Goal: Communication & Community: Share content

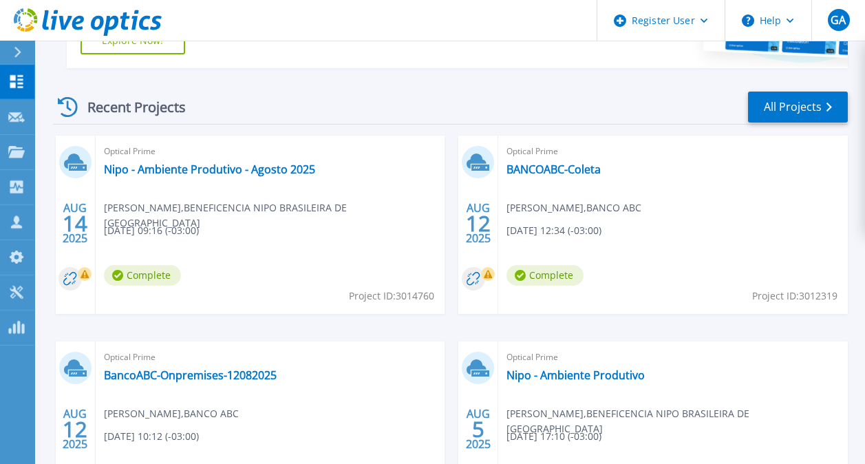
scroll to position [348, 0]
click at [279, 193] on div "Optical Prime Nipo - Ambiente Produtivo - Agosto 2025 Glauber Sousa , BENEFICEN…" at bounding box center [271, 224] width 350 height 178
click at [535, 165] on link "BANCOABC-Coleta" at bounding box center [554, 169] width 94 height 14
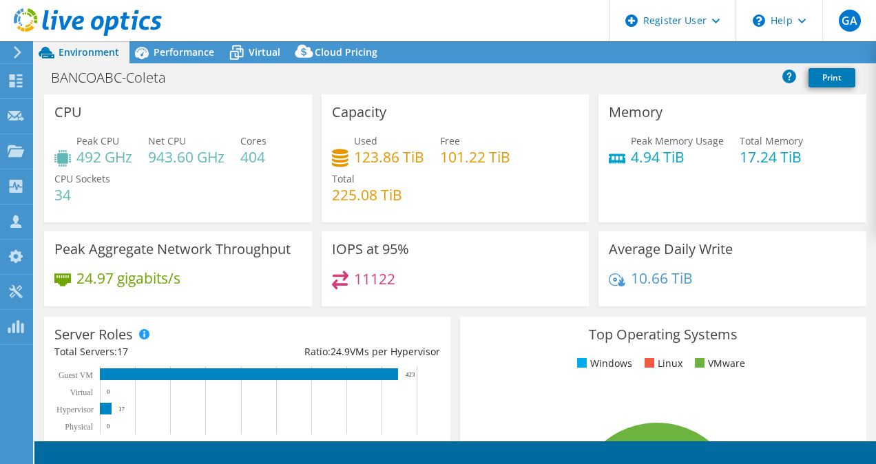
select select "USD"
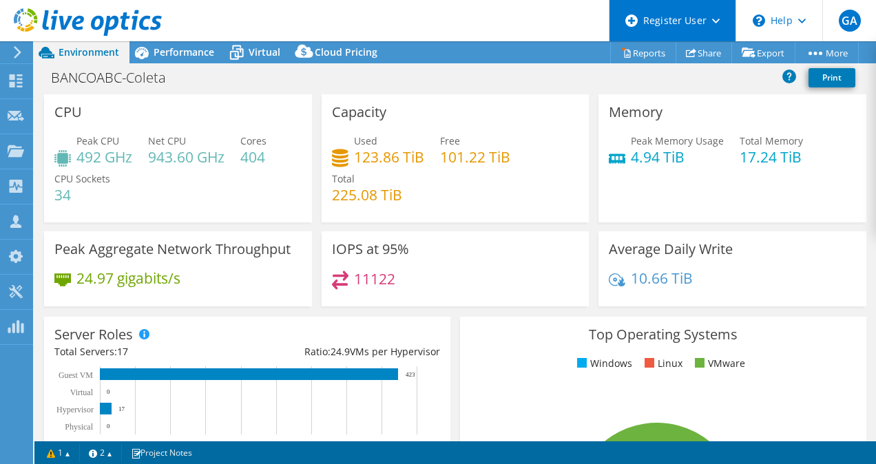
click at [716, 25] on div "Register User" at bounding box center [672, 20] width 127 height 41
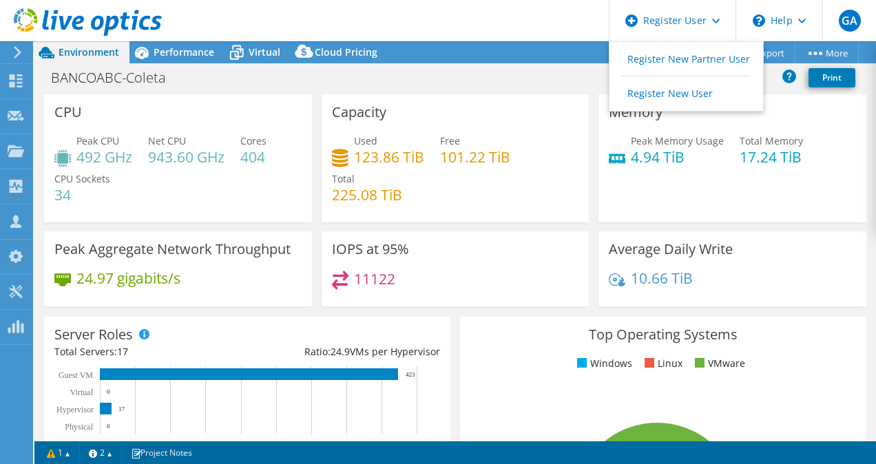
click at [512, 26] on header "GA Dell User Gerson Alves Gerson.Alves@dell.com Dell My Profile Log Out \n Help…" at bounding box center [438, 20] width 876 height 41
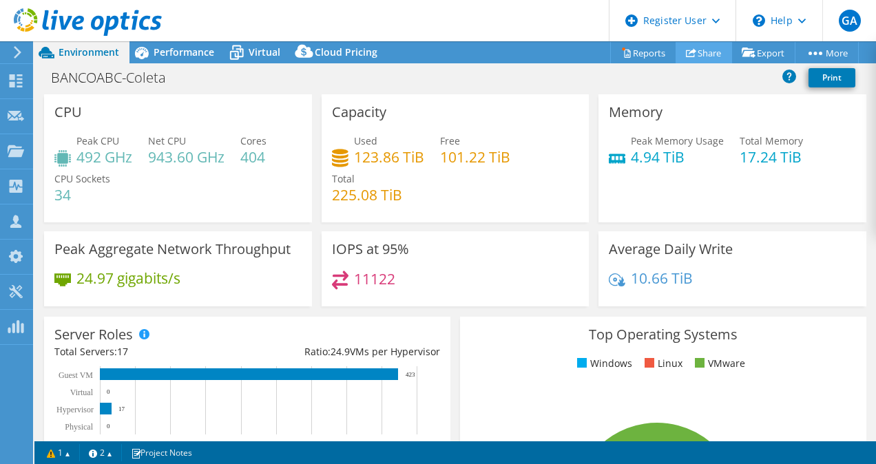
click at [701, 52] on link "Share" at bounding box center [703, 52] width 56 height 21
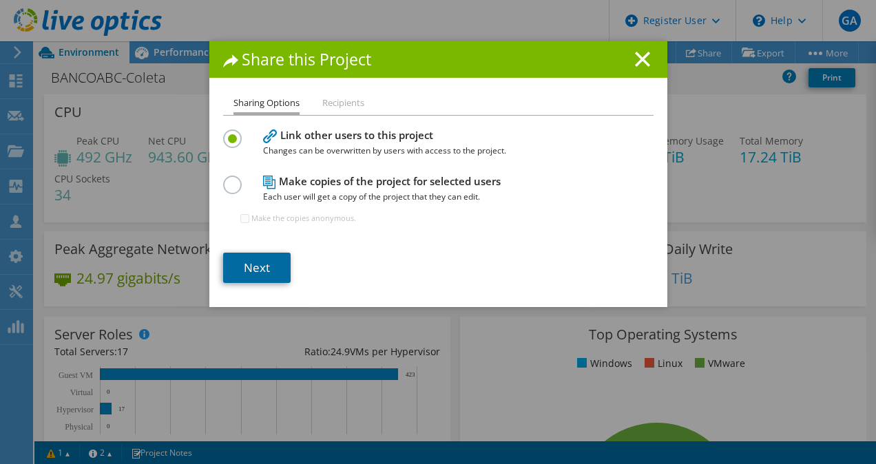
click at [241, 270] on link "Next" at bounding box center [256, 268] width 67 height 30
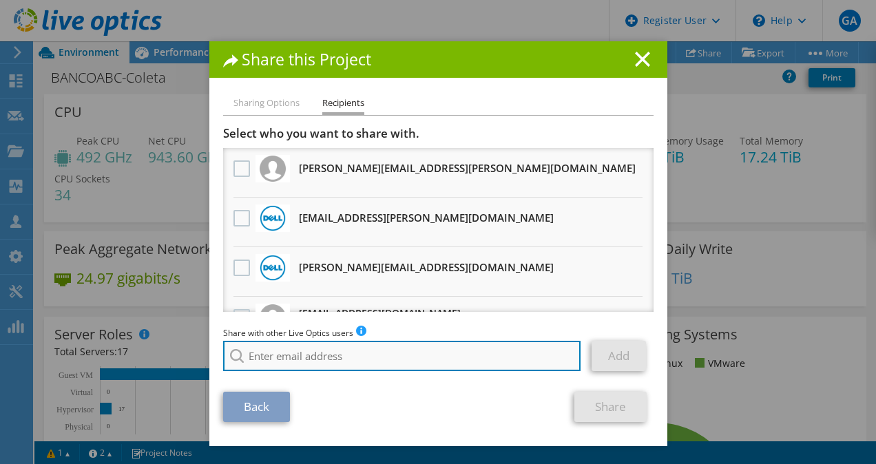
click at [328, 358] on input "search" at bounding box center [402, 356] width 358 height 30
type input "a"
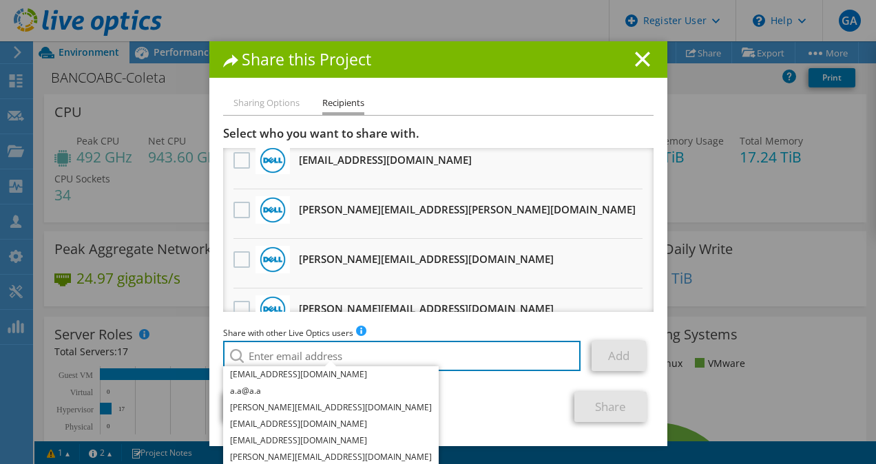
scroll to position [306, 0]
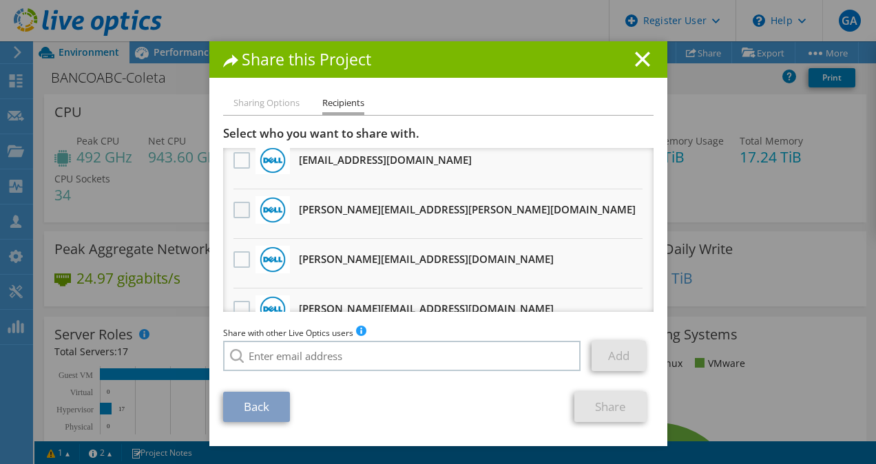
click at [241, 206] on label at bounding box center [243, 210] width 20 height 17
click at [0, 0] on input "checkbox" at bounding box center [0, 0] width 0 height 0
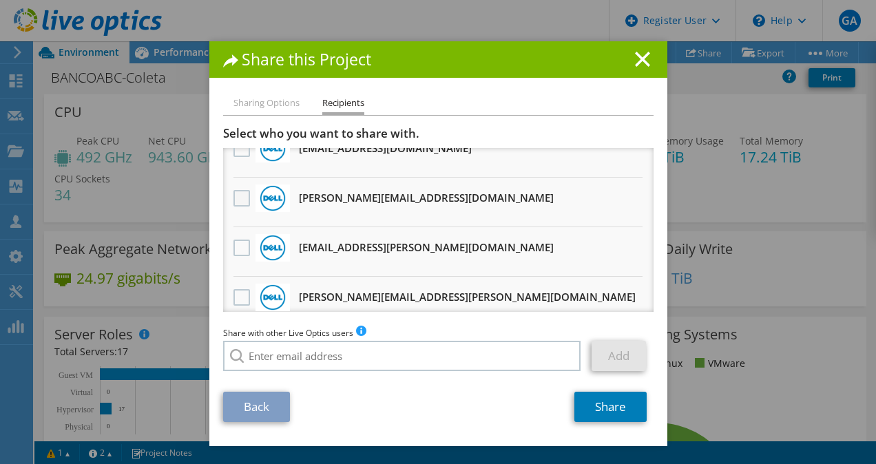
scroll to position [566, 0]
click at [234, 198] on label at bounding box center [243, 197] width 20 height 17
click at [0, 0] on input "checkbox" at bounding box center [0, 0] width 0 height 0
click at [612, 404] on link "Share" at bounding box center [610, 407] width 72 height 30
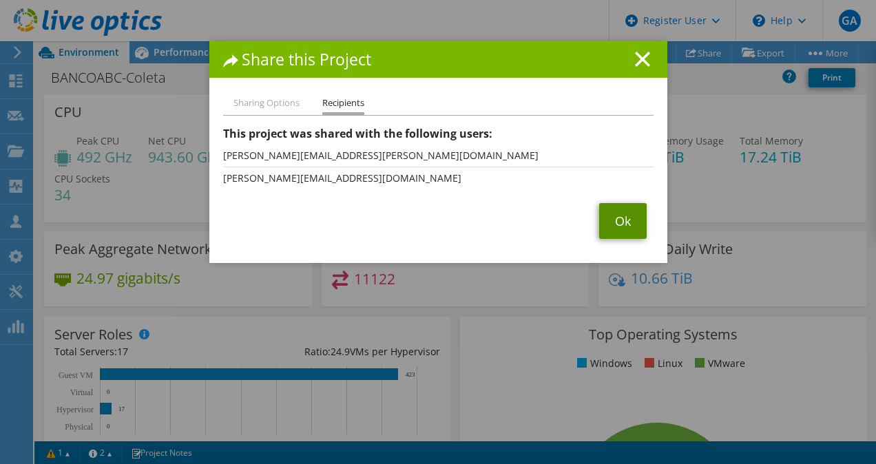
click at [620, 224] on link "Ok" at bounding box center [622, 221] width 47 height 36
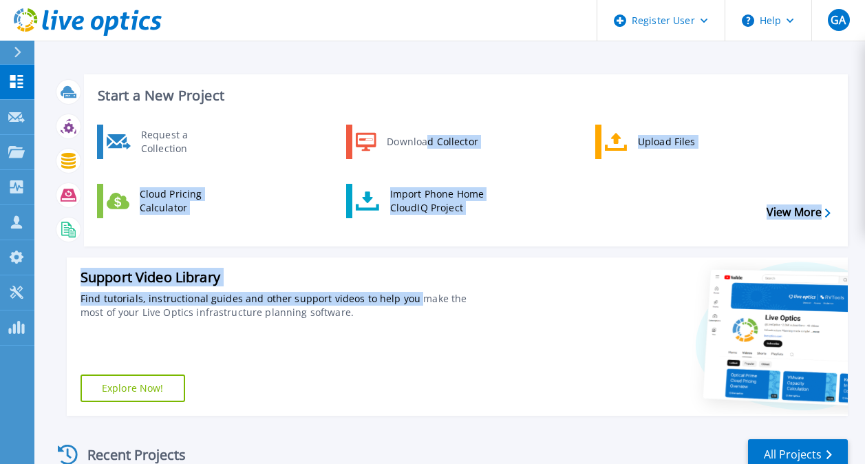
drag, startPoint x: 410, startPoint y: 302, endPoint x: 430, endPoint y: 168, distance: 134.9
click at [430, 168] on div "Start a New Project Request a Collection Download Collector Upload Files Cloud …" at bounding box center [450, 244] width 795 height 363
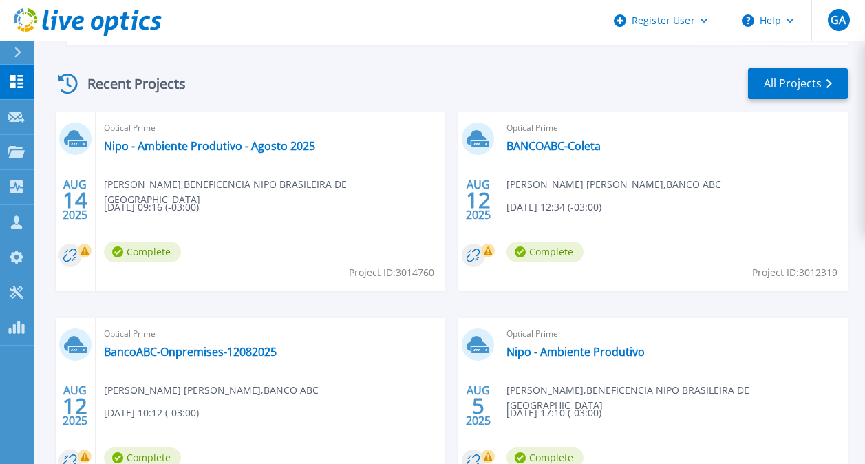
scroll to position [372, 0]
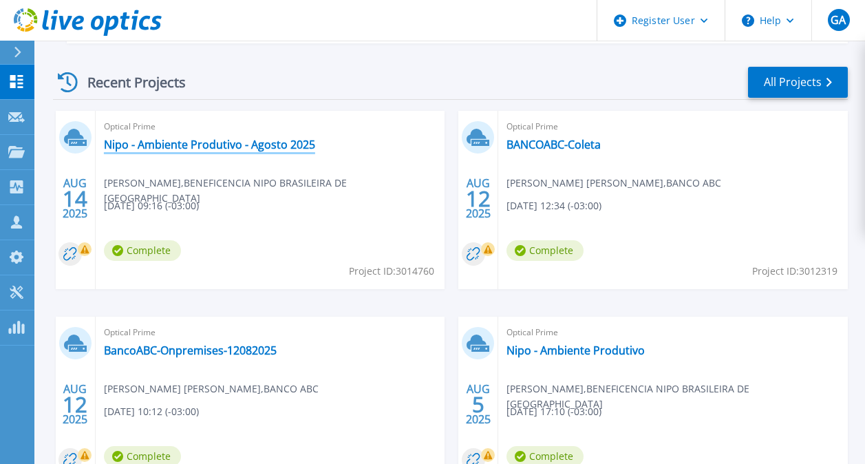
click at [242, 140] on link "Nipo - Ambiente Produtivo - Agosto 2025" at bounding box center [209, 145] width 211 height 14
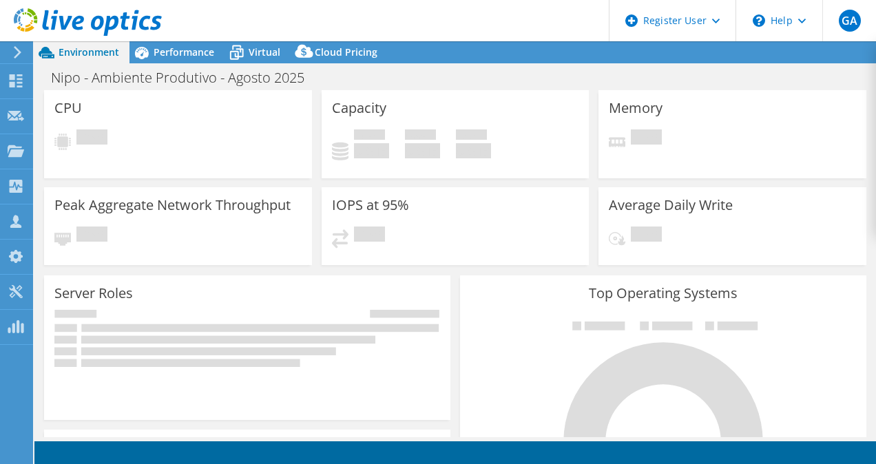
select select "USD"
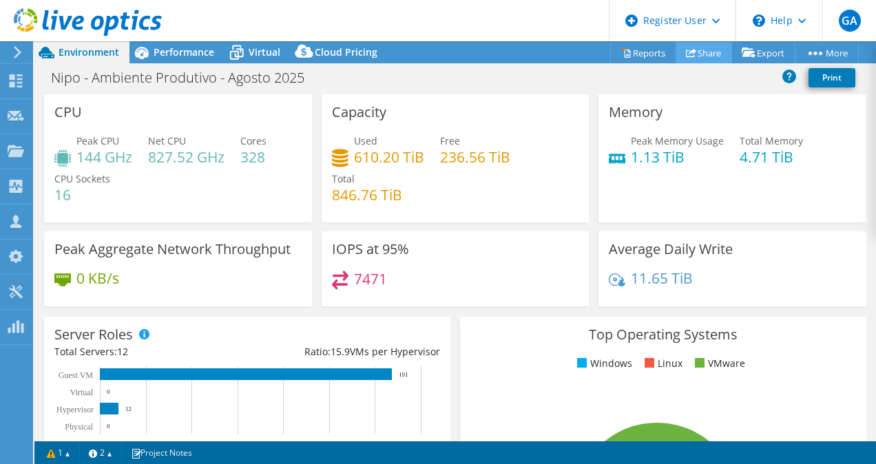
click at [703, 52] on link "Share" at bounding box center [703, 52] width 56 height 21
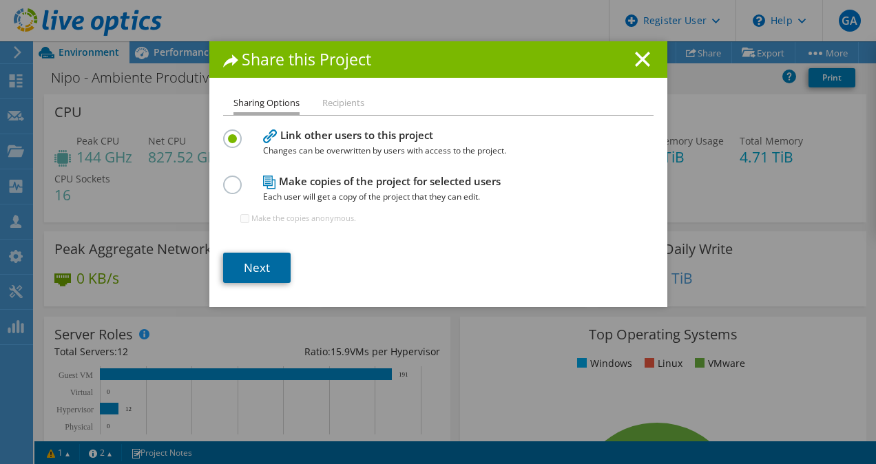
click at [264, 271] on link "Next" at bounding box center [256, 268] width 67 height 30
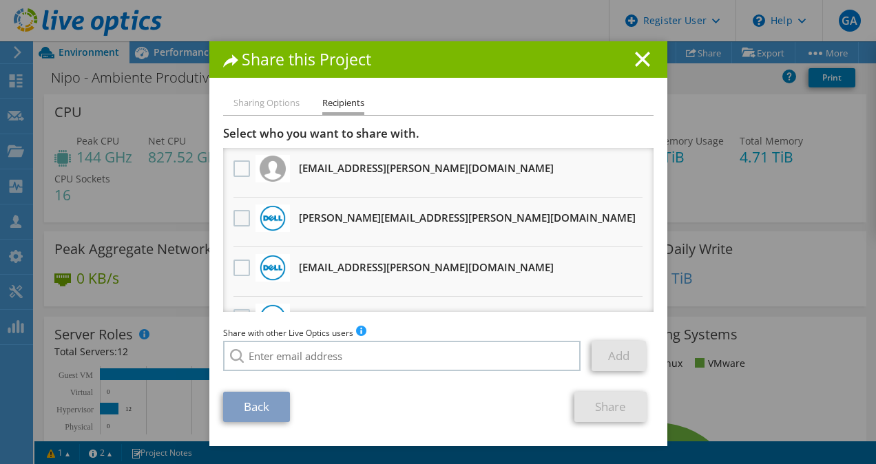
click at [240, 218] on label at bounding box center [243, 218] width 20 height 17
click at [0, 0] on input "checkbox" at bounding box center [0, 0] width 0 height 0
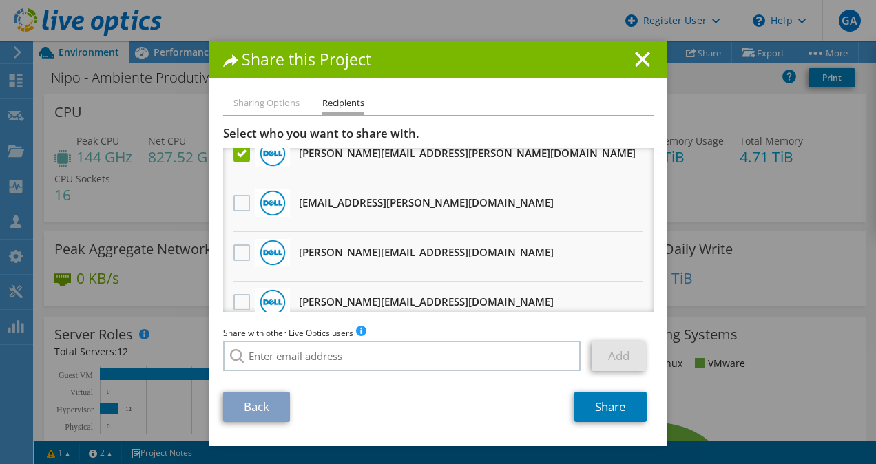
scroll to position [85, 0]
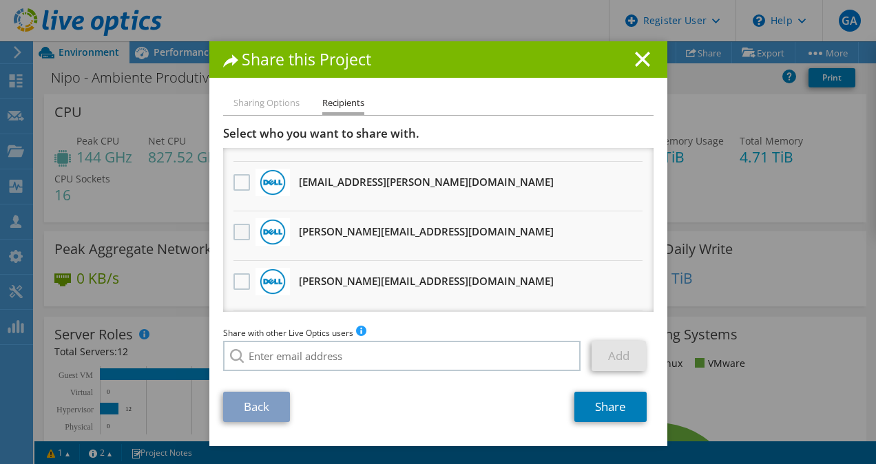
click at [237, 229] on label at bounding box center [243, 232] width 20 height 17
click at [0, 0] on input "checkbox" at bounding box center [0, 0] width 0 height 0
click at [624, 411] on link "Share" at bounding box center [610, 407] width 72 height 30
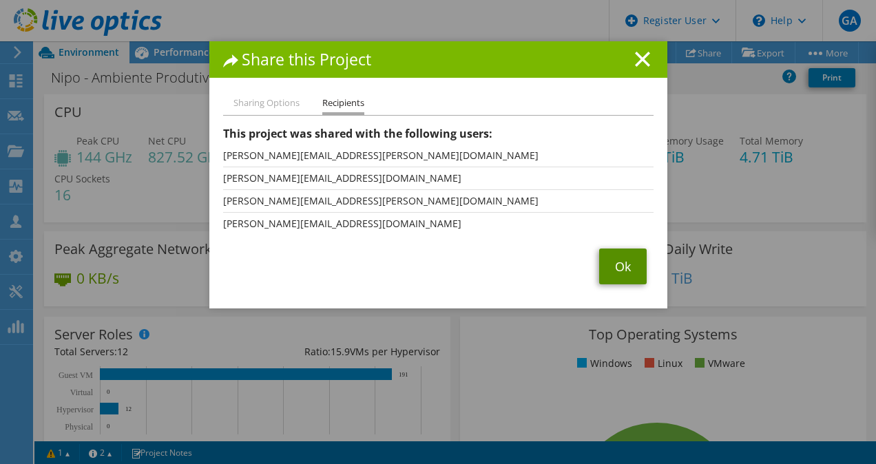
click at [617, 268] on link "Ok" at bounding box center [622, 267] width 47 height 36
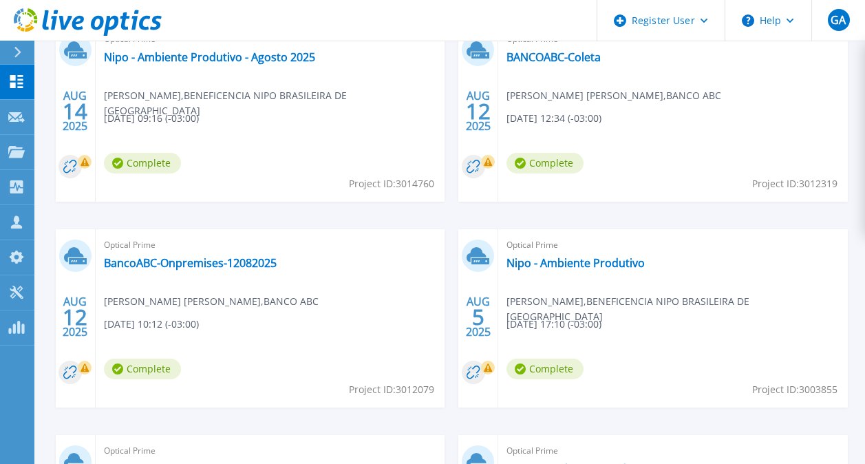
scroll to position [511, 0]
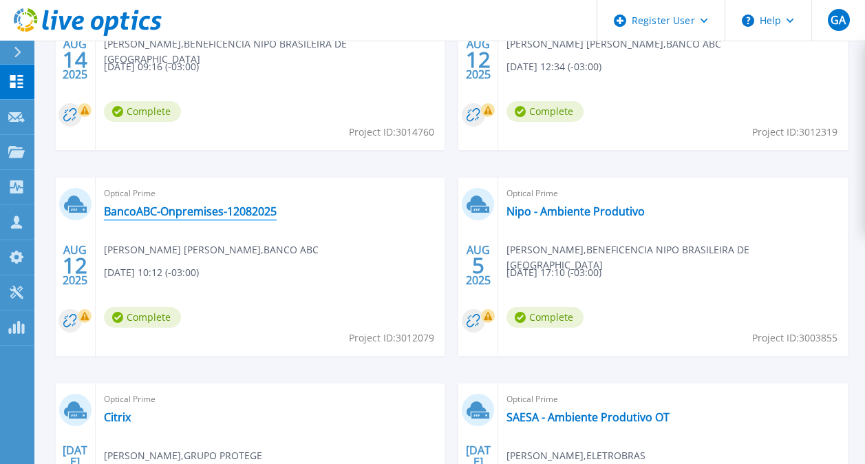
click at [229, 207] on link "BancoABC-Onpremises-12082025" at bounding box center [190, 211] width 173 height 14
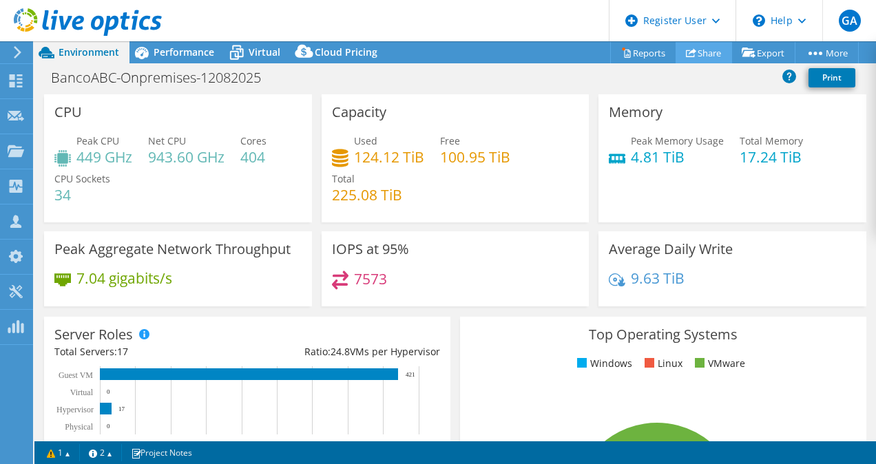
click at [708, 54] on link "Share" at bounding box center [703, 52] width 56 height 21
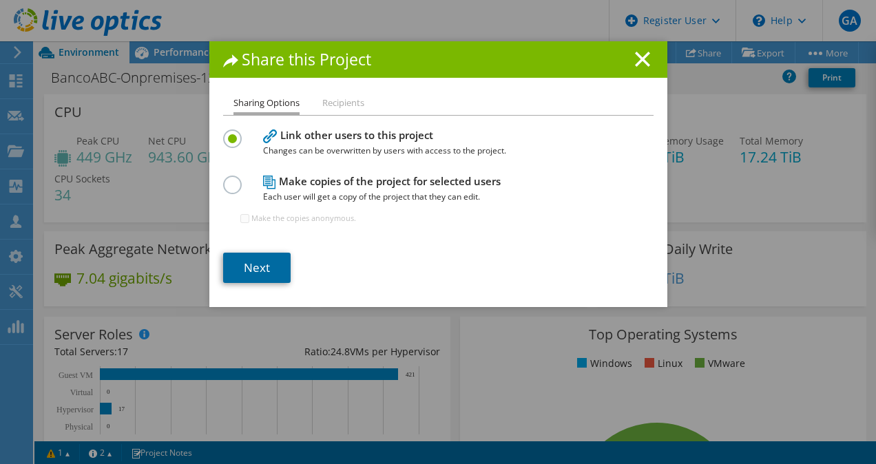
click at [257, 257] on link "Next" at bounding box center [256, 268] width 67 height 30
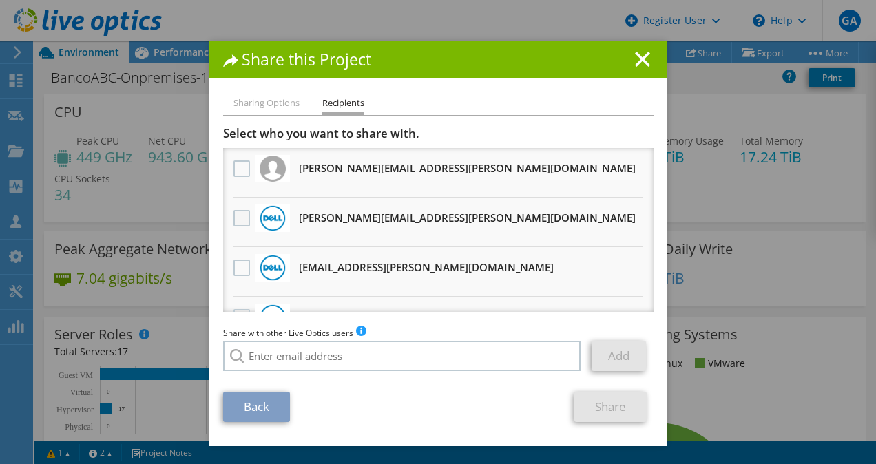
click at [238, 213] on label at bounding box center [243, 218] width 20 height 17
click at [0, 0] on input "checkbox" at bounding box center [0, 0] width 0 height 0
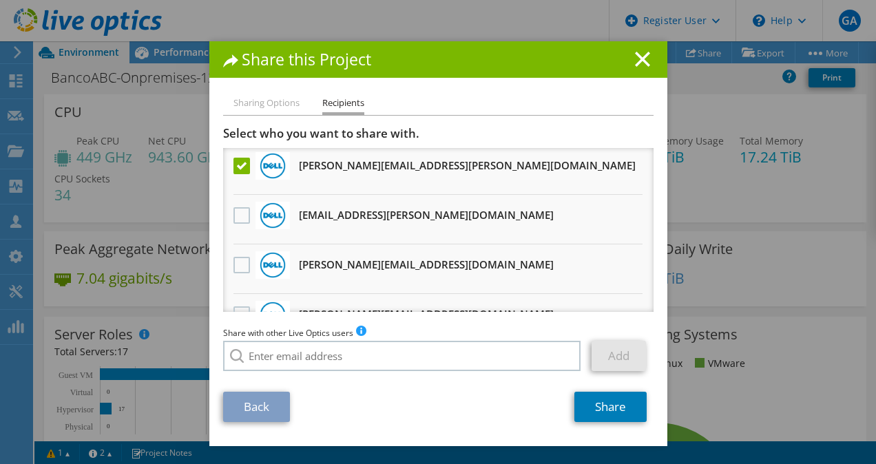
scroll to position [57, 0]
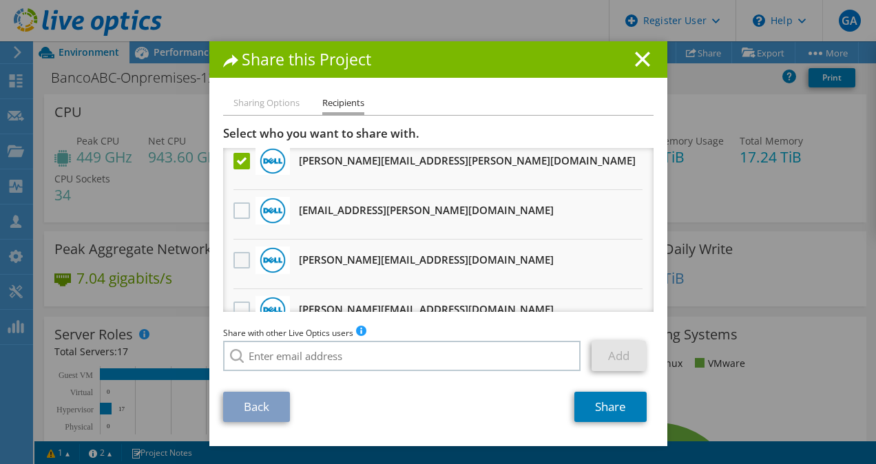
click at [236, 253] on label at bounding box center [243, 260] width 20 height 17
click at [0, 0] on input "checkbox" at bounding box center [0, 0] width 0 height 0
click at [606, 402] on link "Share" at bounding box center [610, 407] width 72 height 30
